Goal: Task Accomplishment & Management: Manage account settings

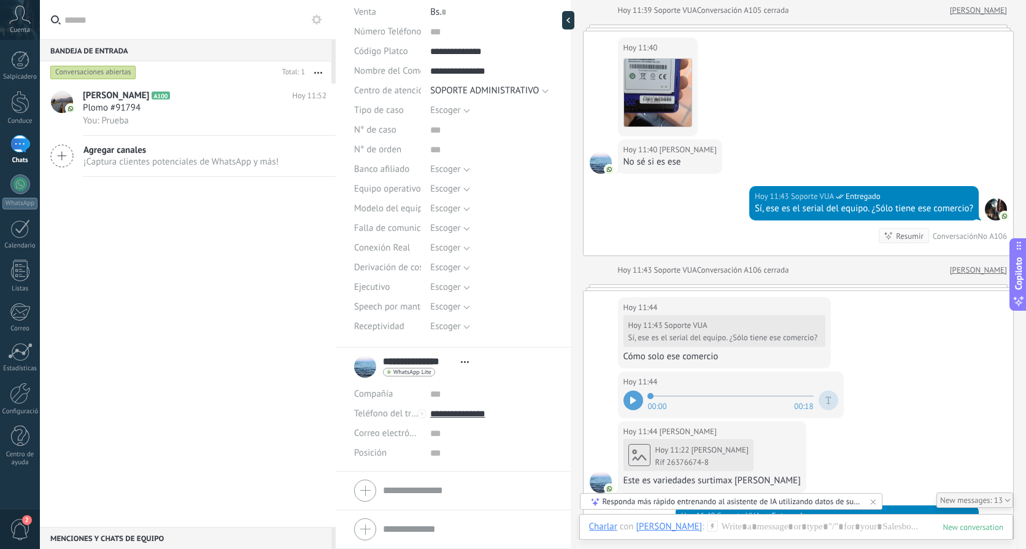
click at [881, 120] on div "Hoy 11:40 [PERSON_NAME]" at bounding box center [799, 85] width 430 height 108
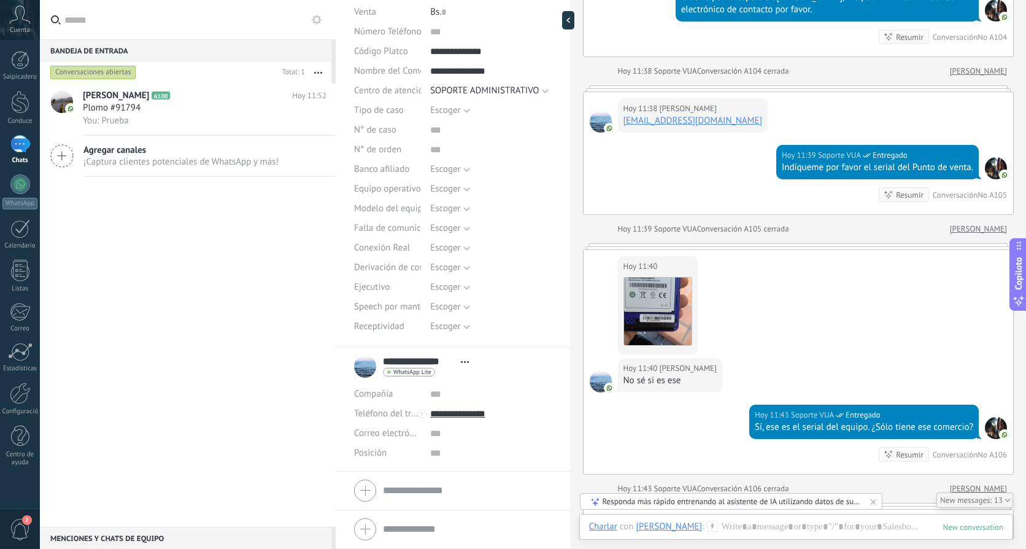
scroll to position [1110, 0]
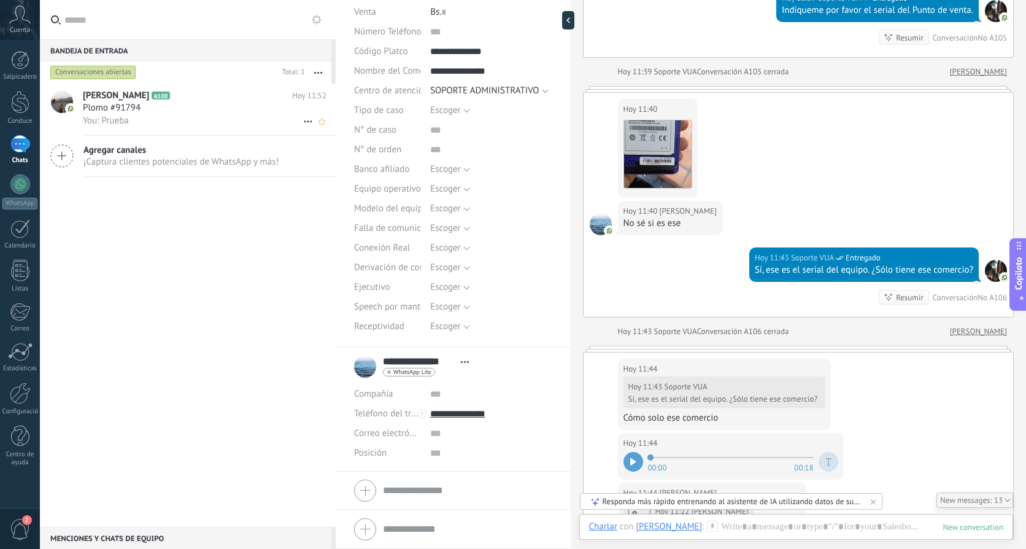
click at [202, 98] on h2 "[PERSON_NAME] A100" at bounding box center [187, 96] width 209 height 12
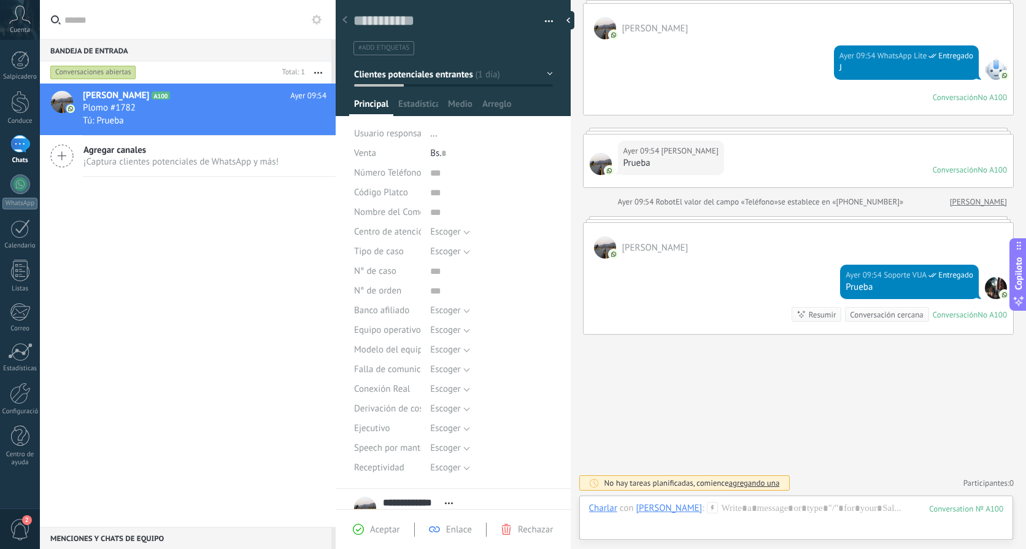
scroll to position [18, 0]
click at [22, 104] on div at bounding box center [20, 102] width 18 height 23
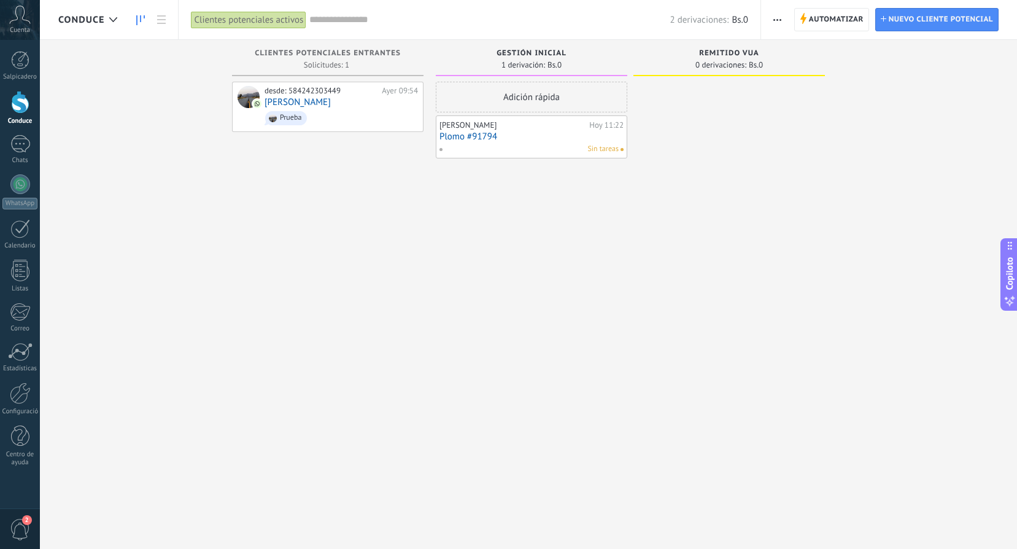
click at [495, 139] on link "Plomo #91794" at bounding box center [531, 136] width 184 height 10
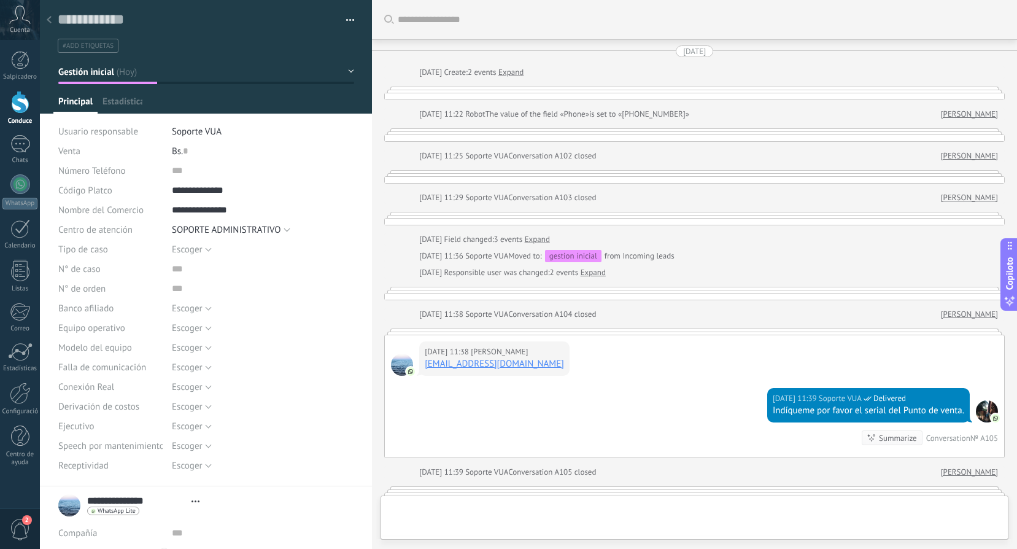
type textarea "**********"
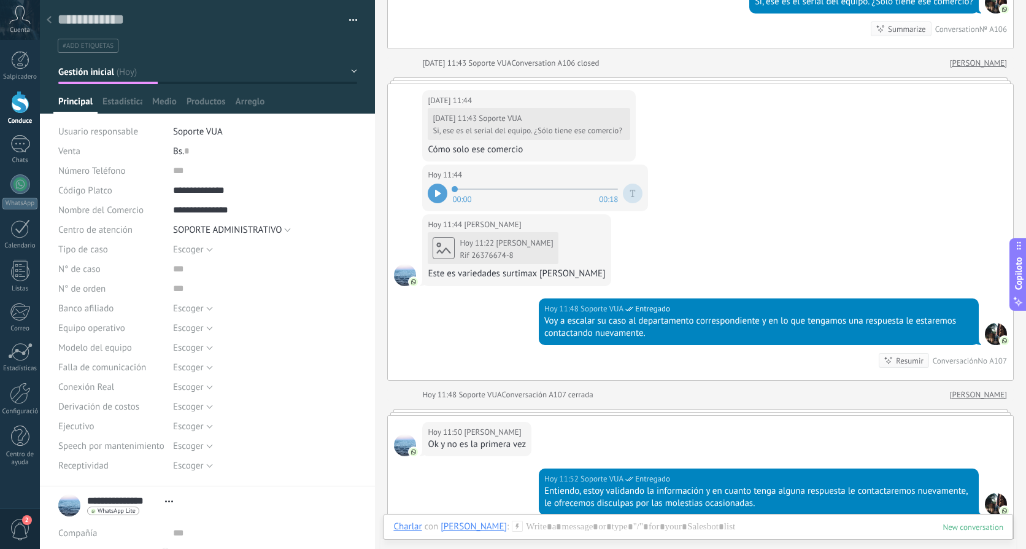
scroll to position [1282, 0]
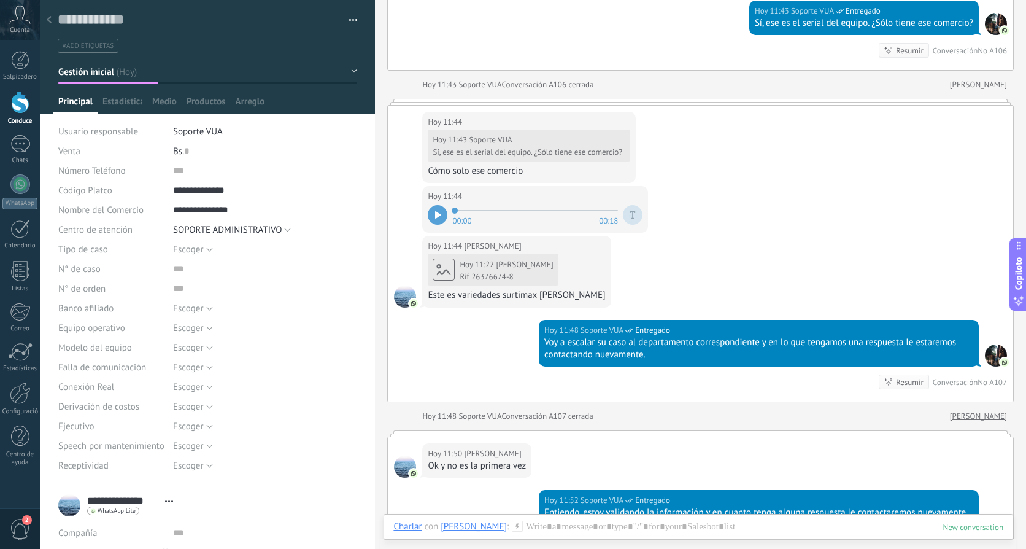
click at [434, 205] on div at bounding box center [438, 215] width 20 height 20
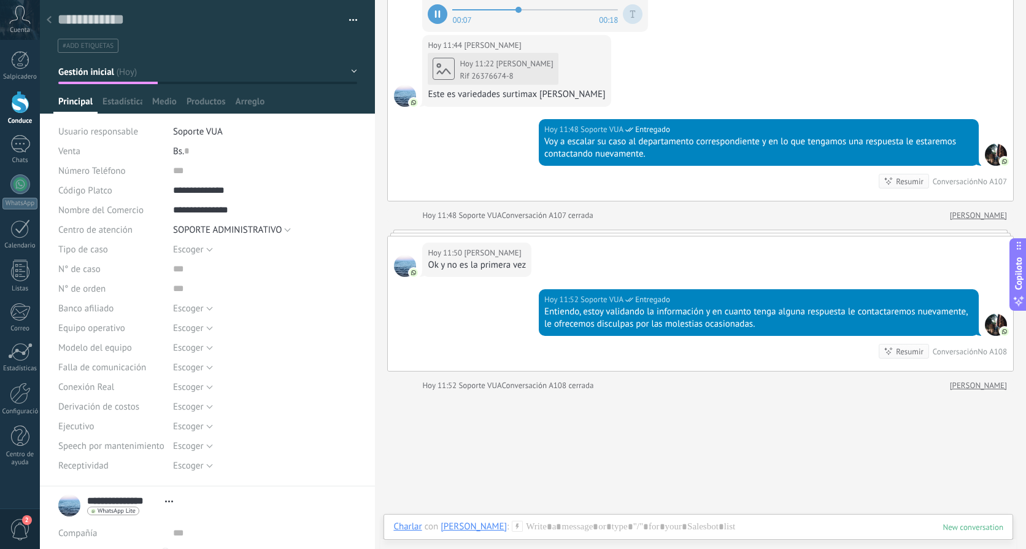
scroll to position [1528, 0]
